Goal: Task Accomplishment & Management: Manage account settings

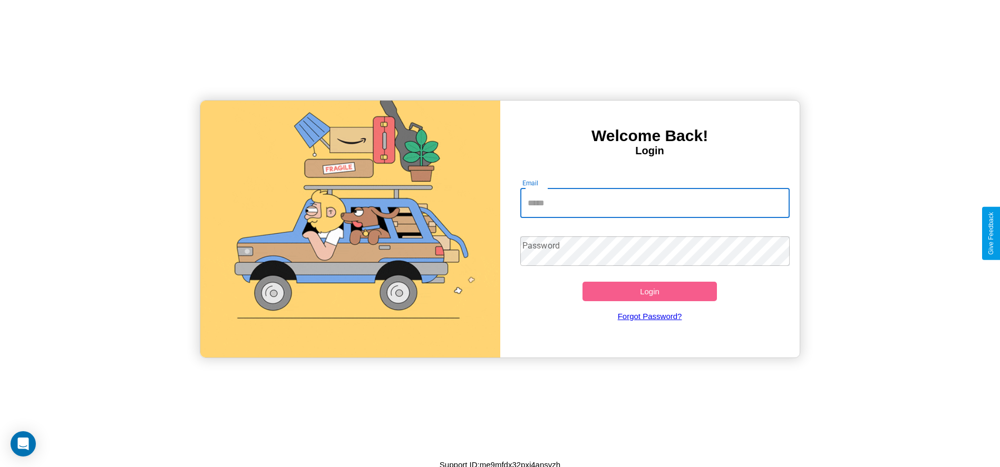
click at [654, 203] on input "Email" at bounding box center [654, 204] width 269 height 30
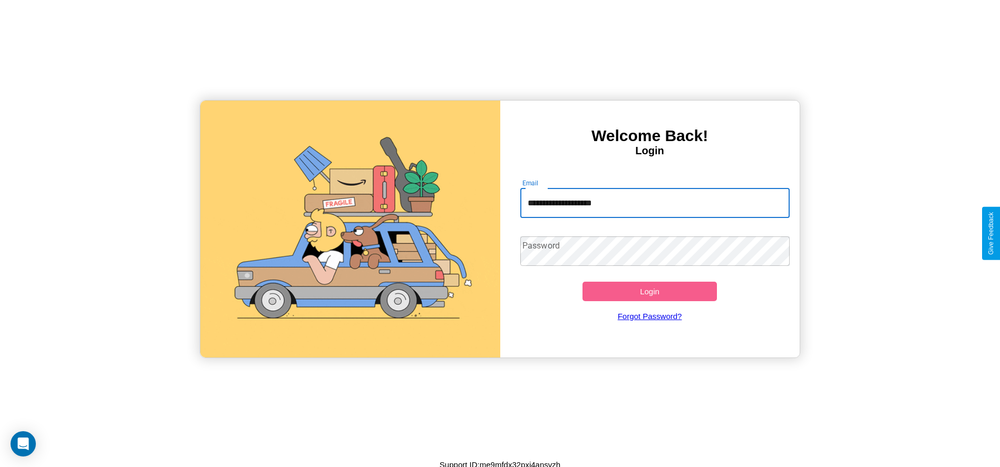
type input "**********"
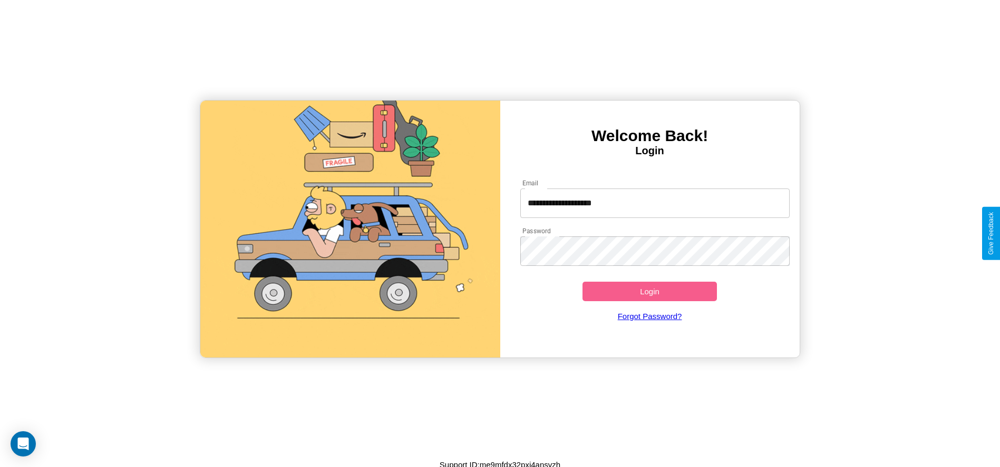
click at [649, 291] on button "Login" at bounding box center [649, 291] width 135 height 19
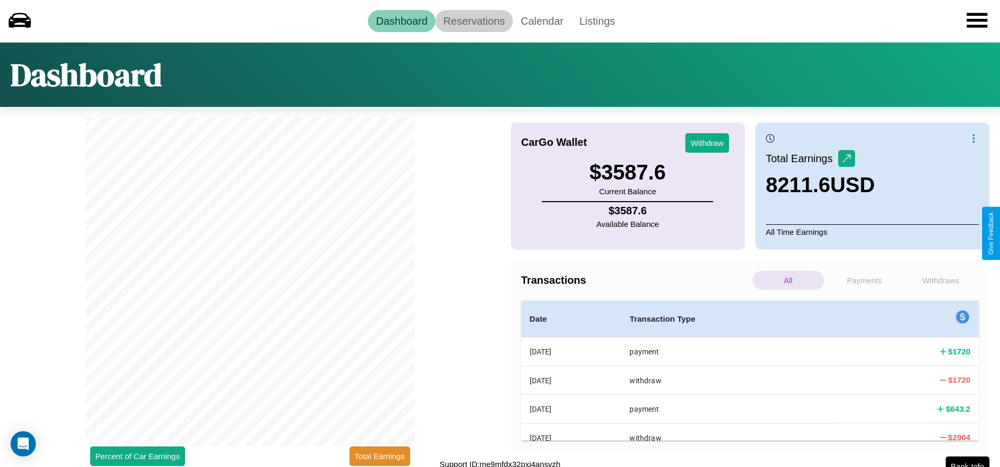
click at [474, 21] on link "Reservations" at bounding box center [473, 21] width 77 height 22
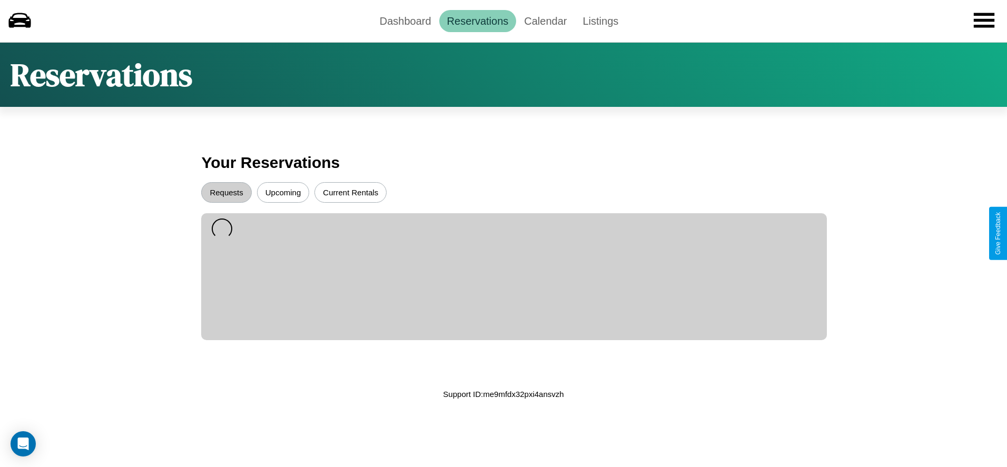
click at [283, 192] on button "Upcoming" at bounding box center [283, 192] width 53 height 21
click at [227, 192] on button "Requests" at bounding box center [226, 192] width 50 height 21
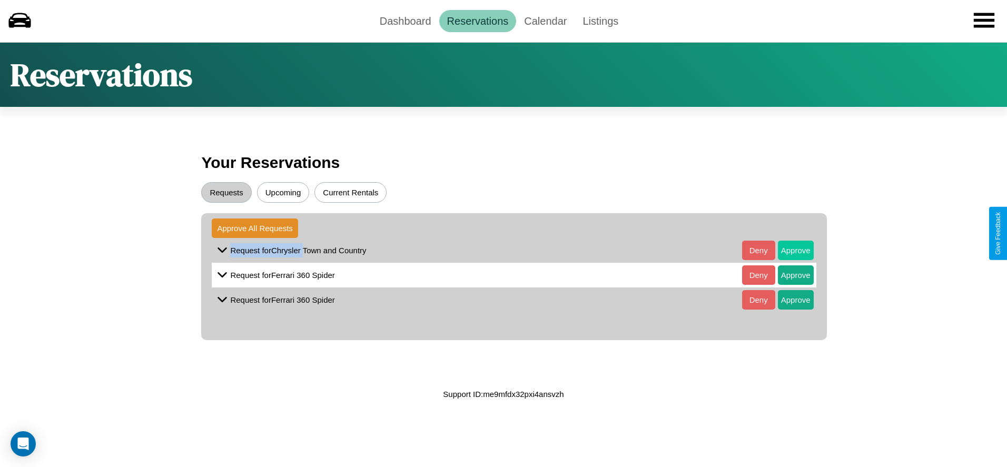
click at [788, 250] on button "Approve" at bounding box center [796, 250] width 36 height 19
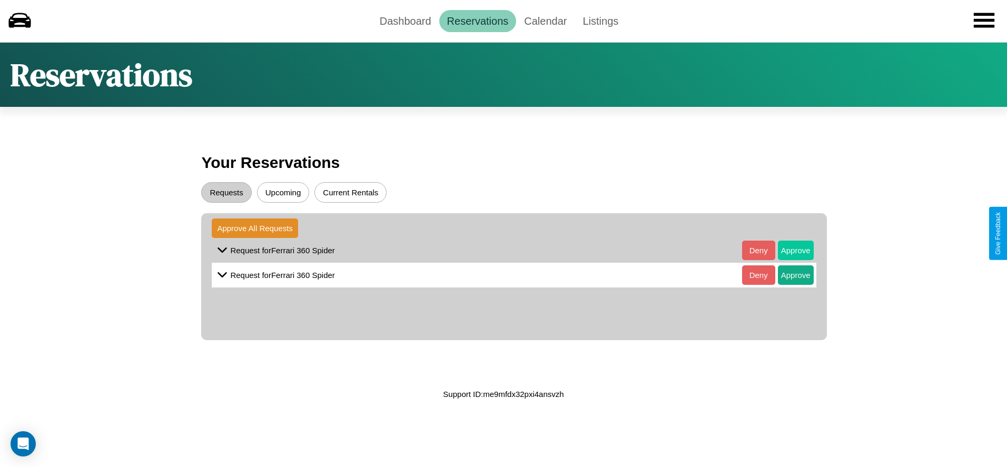
click at [788, 250] on button "Approve" at bounding box center [796, 250] width 36 height 19
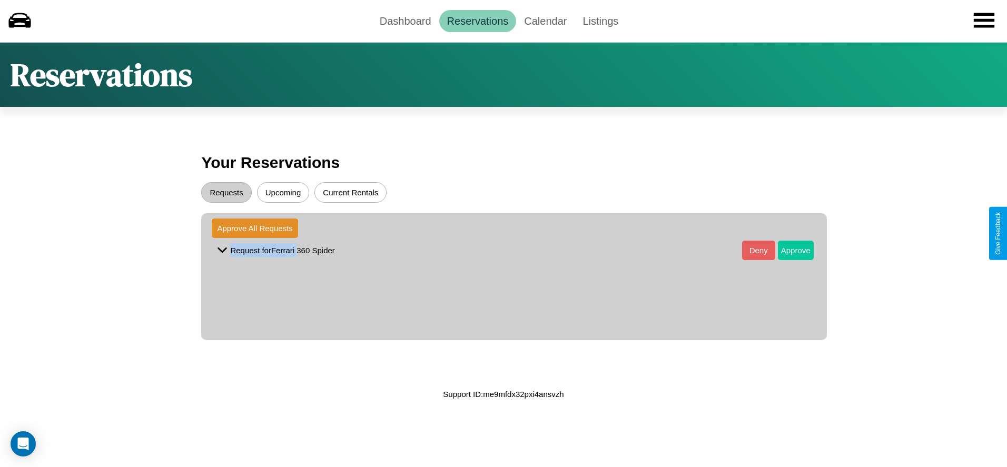
click at [788, 250] on button "Approve" at bounding box center [796, 250] width 36 height 19
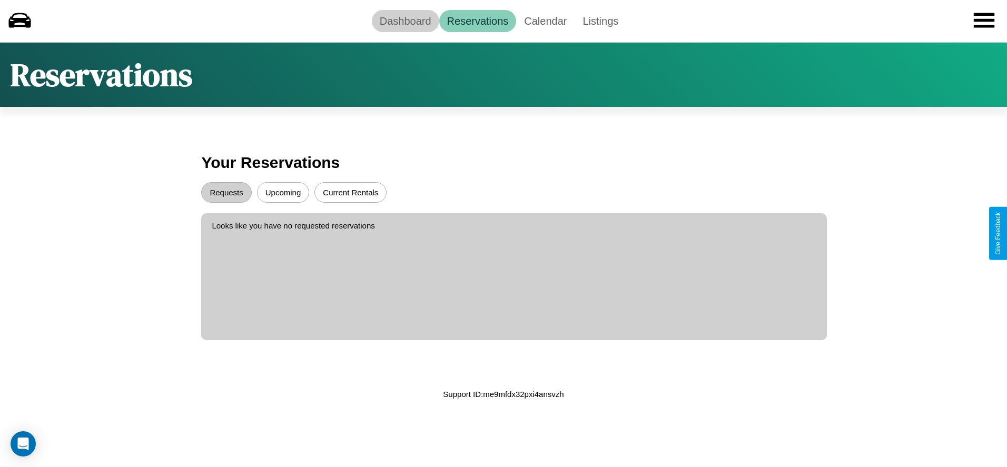
click at [405, 21] on link "Dashboard" at bounding box center [405, 21] width 67 height 22
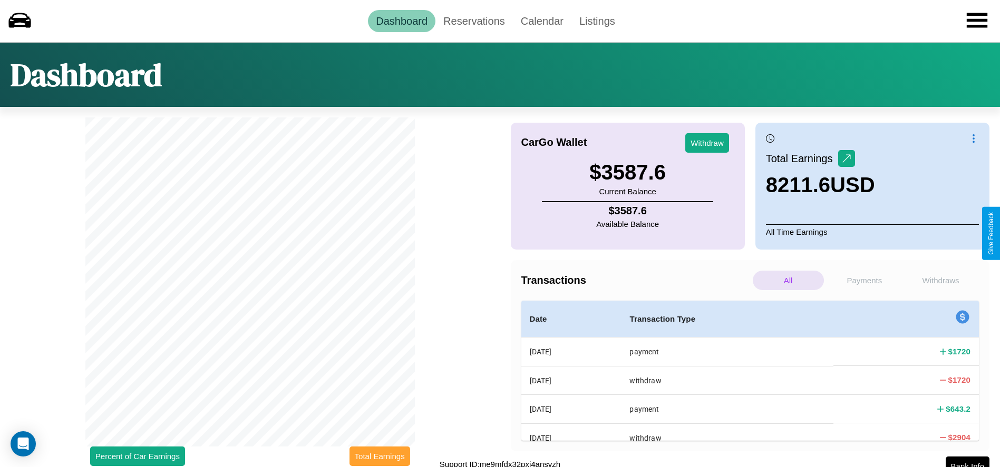
click at [379, 456] on button "Total Earnings" at bounding box center [379, 456] width 61 height 19
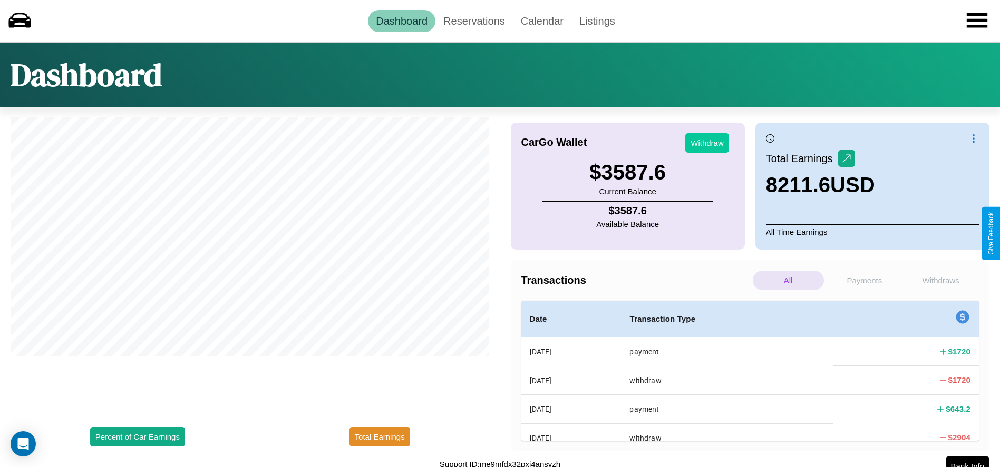
click at [707, 143] on button "Withdraw" at bounding box center [707, 142] width 44 height 19
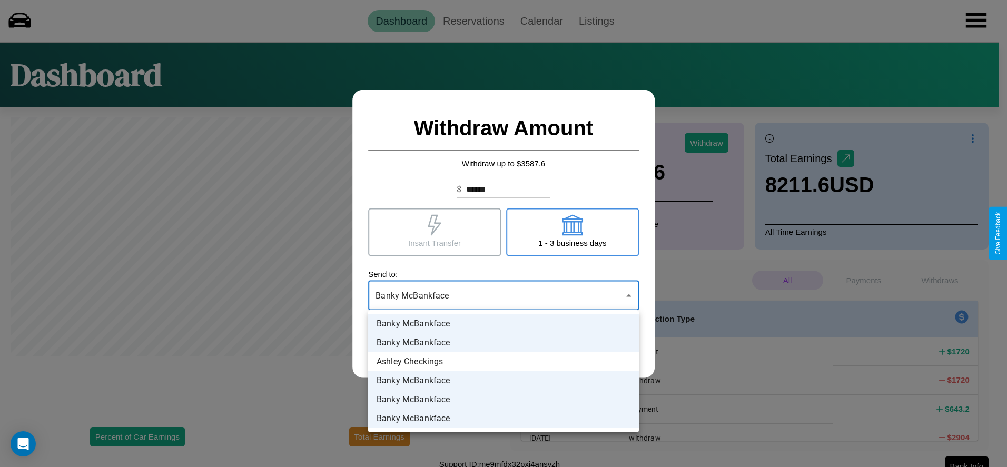
click at [504, 296] on div at bounding box center [503, 233] width 1007 height 467
